Goal: Check status: Check status

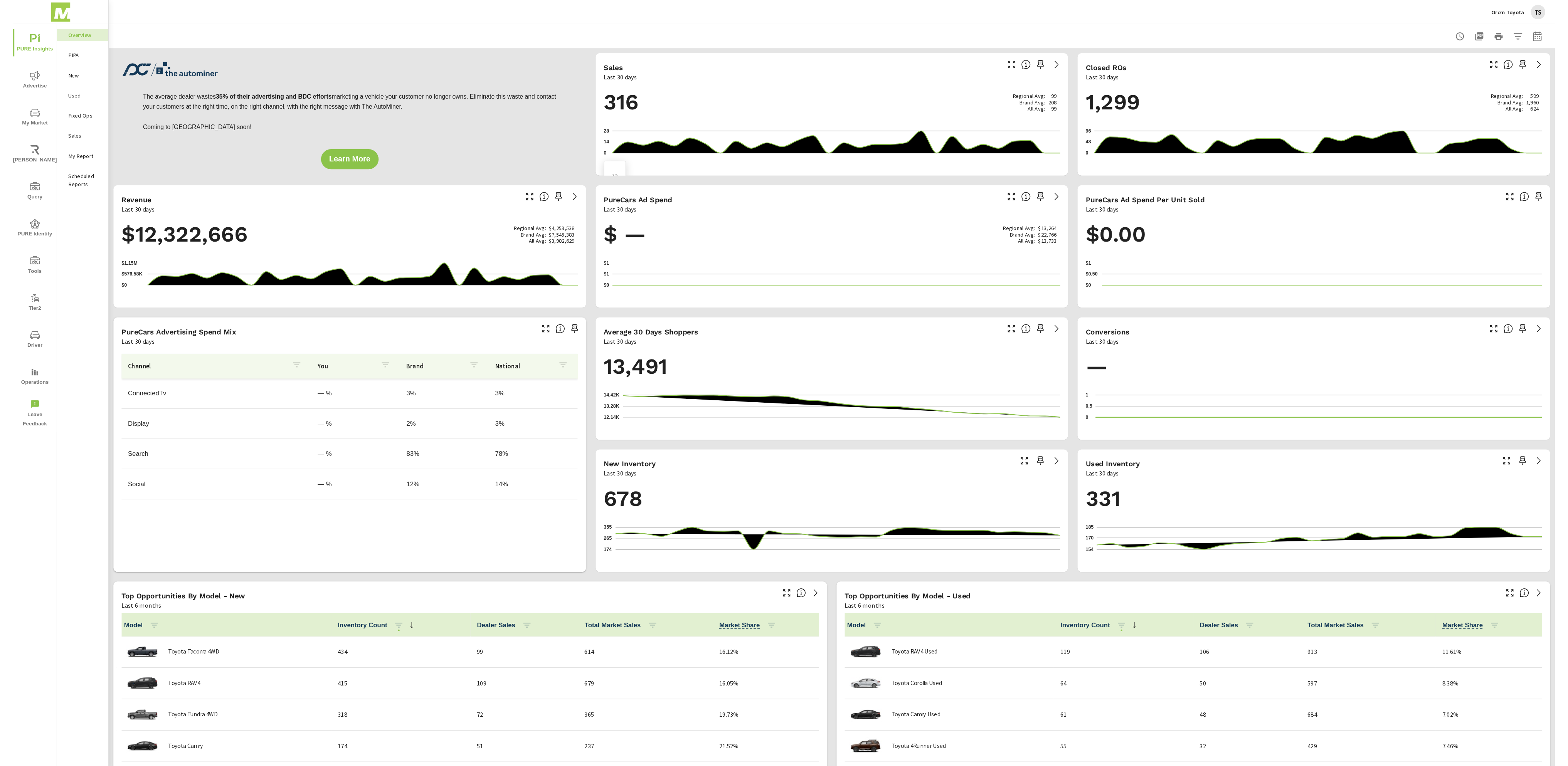
scroll to position [1, 0]
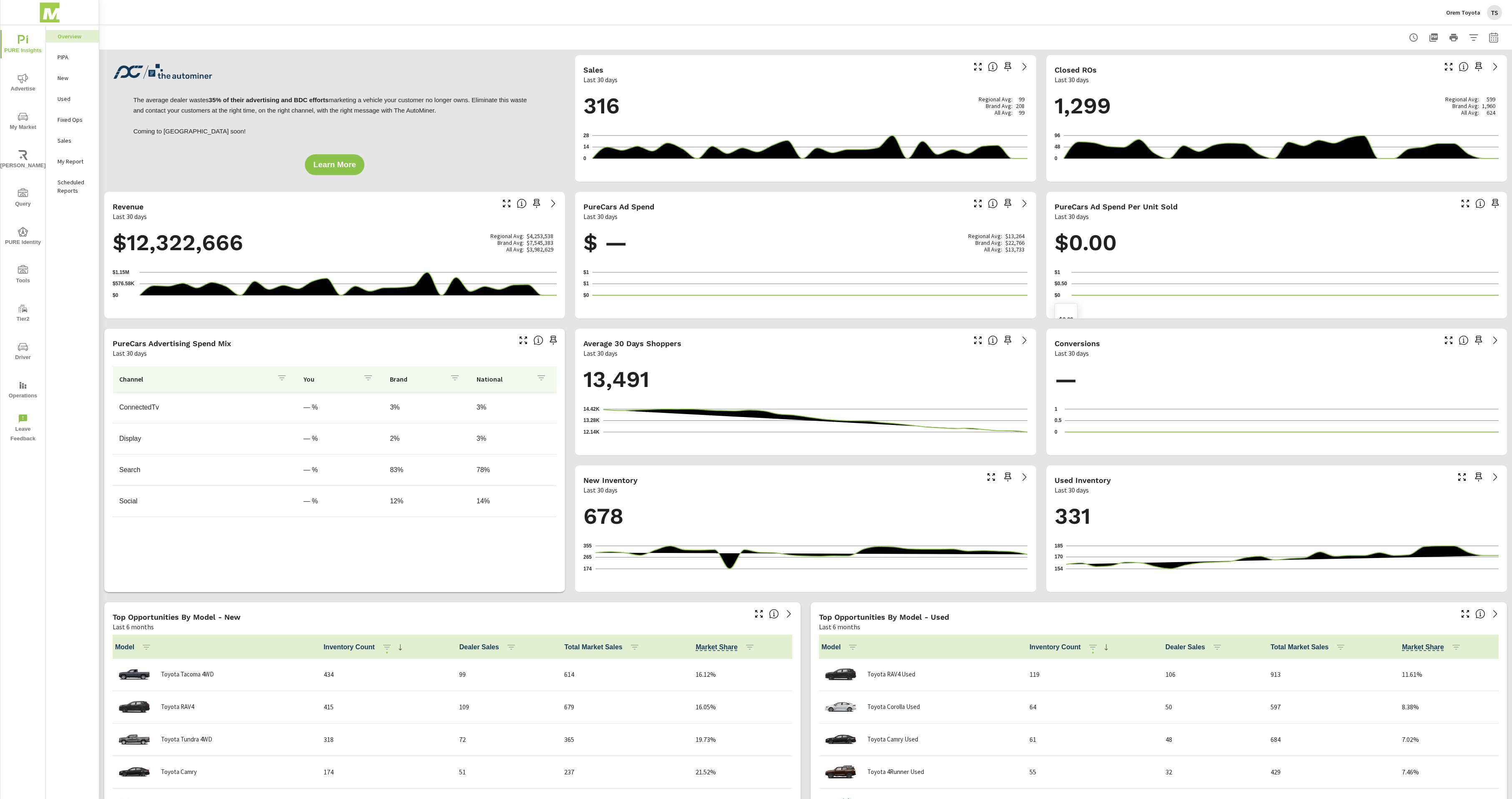
click at [1112, 285] on icon "$0 $0.50 $1" at bounding box center [1276, 283] width 444 height 36
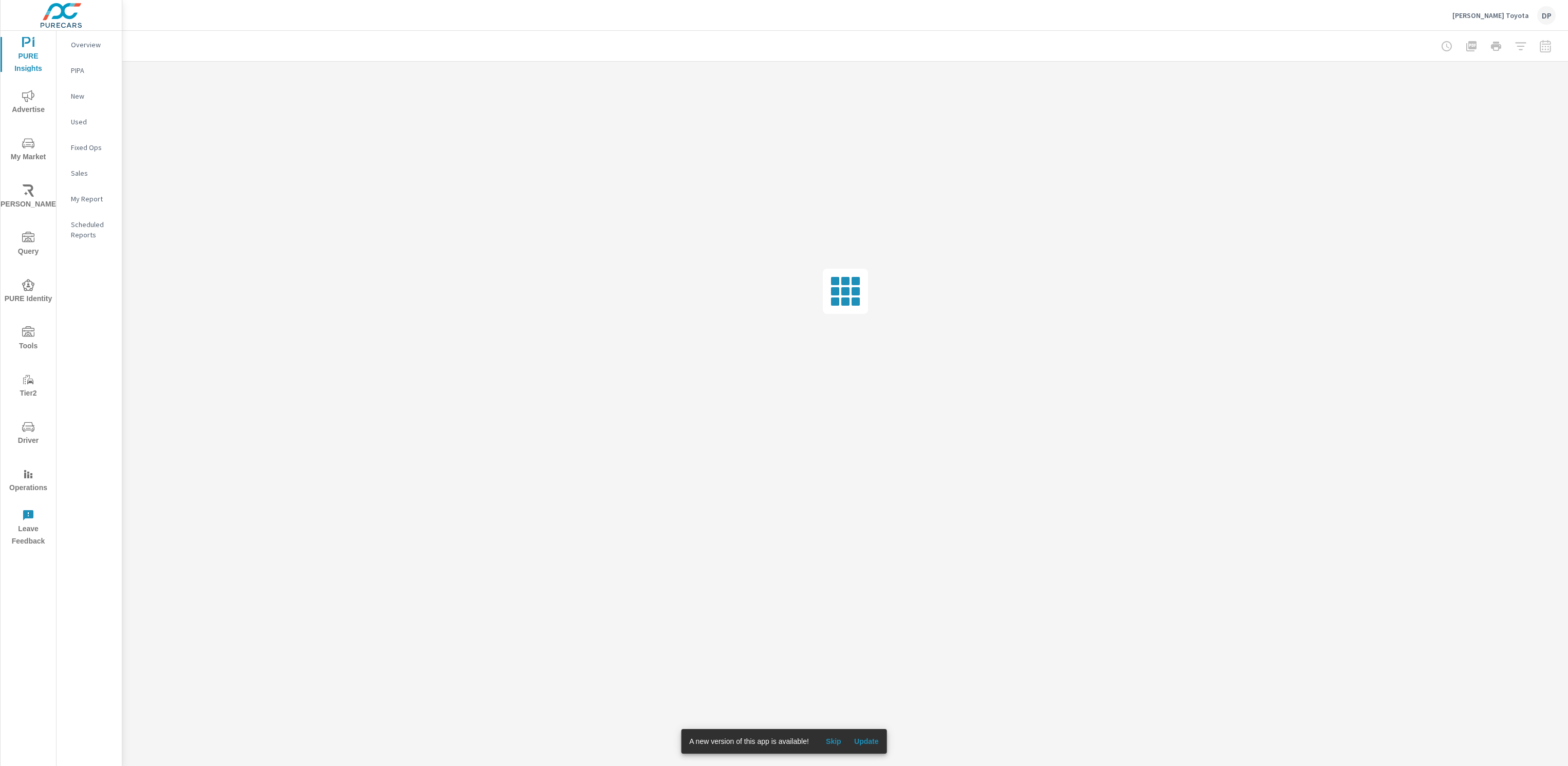
click at [882, 742] on button "Update" at bounding box center [866, 742] width 33 height 16
